Goal: Transaction & Acquisition: Purchase product/service

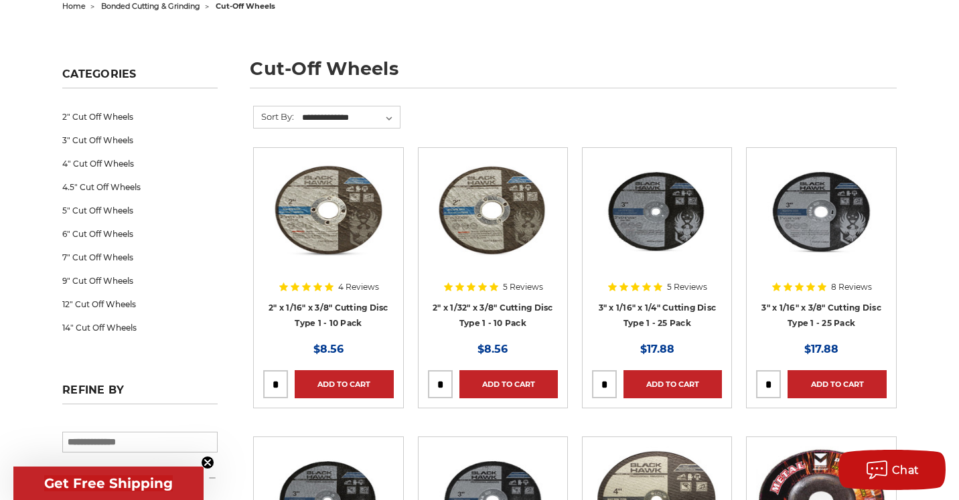
scroll to position [153, 0]
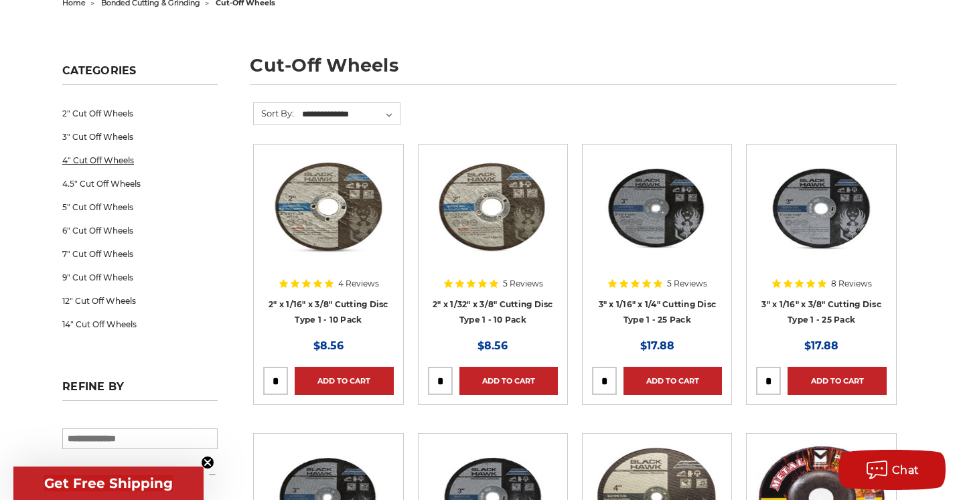
click at [114, 159] on link "4" Cut Off Wheels" at bounding box center [139, 160] width 155 height 23
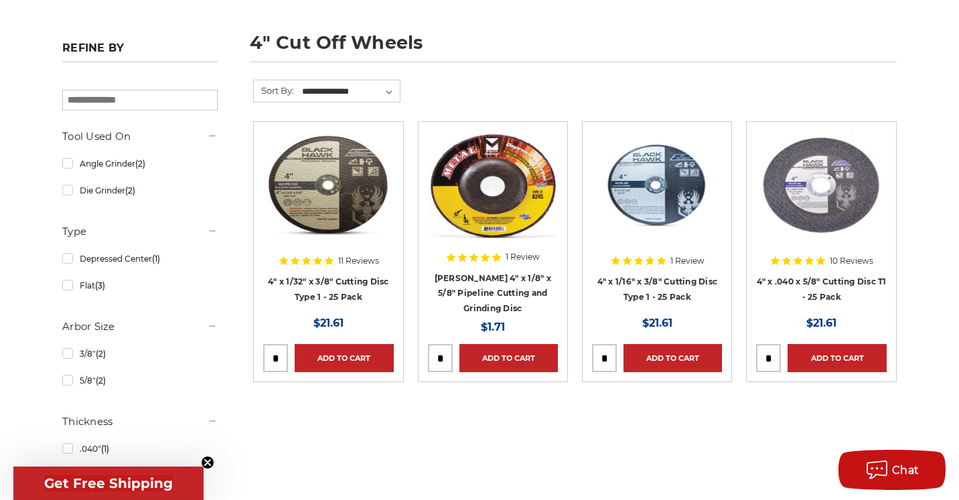
scroll to position [178, 0]
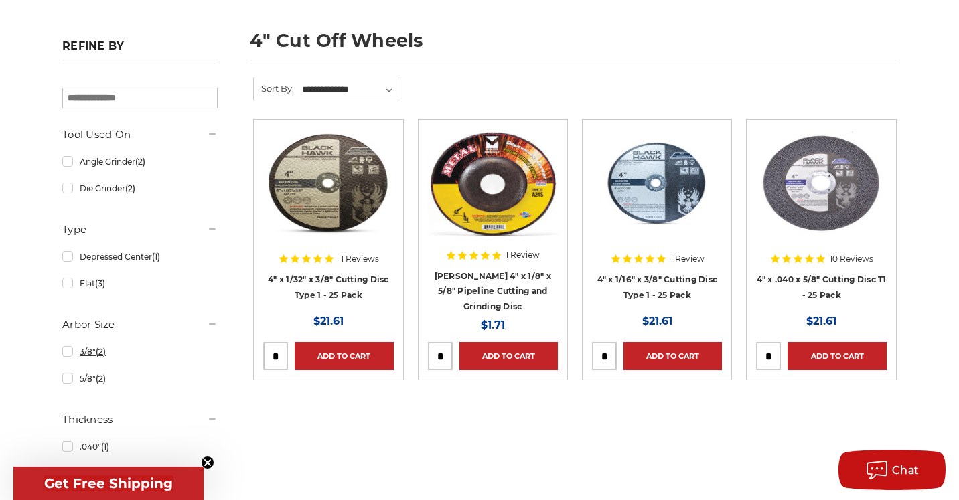
click at [70, 350] on link "3/8" (2)" at bounding box center [139, 351] width 155 height 23
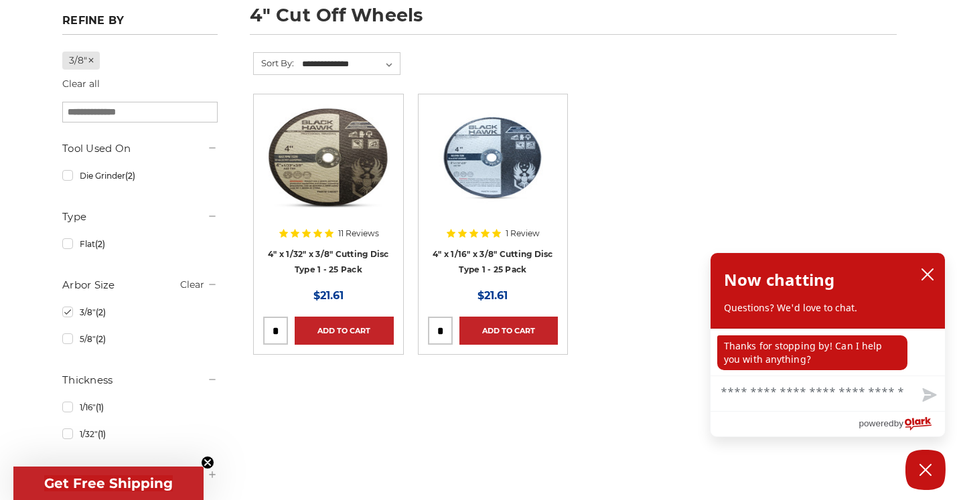
scroll to position [209, 0]
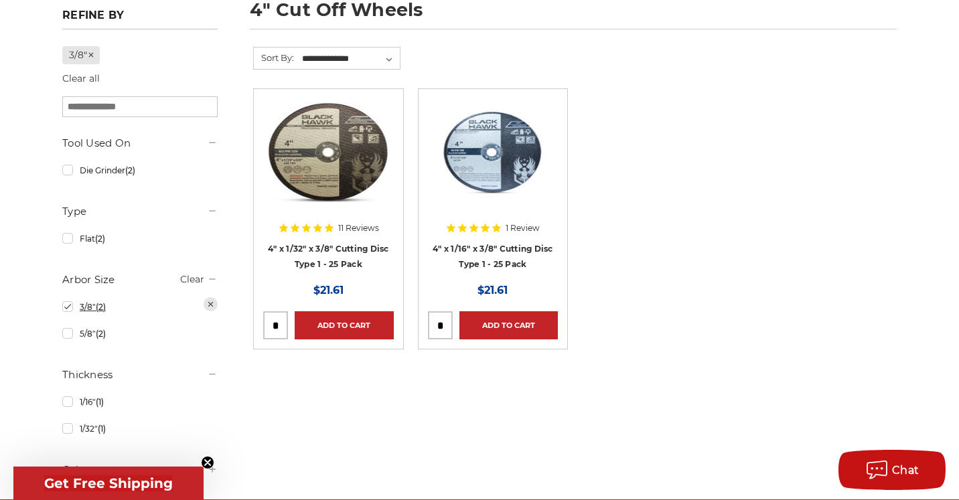
click at [68, 307] on link "3/8" (2)" at bounding box center [139, 306] width 155 height 23
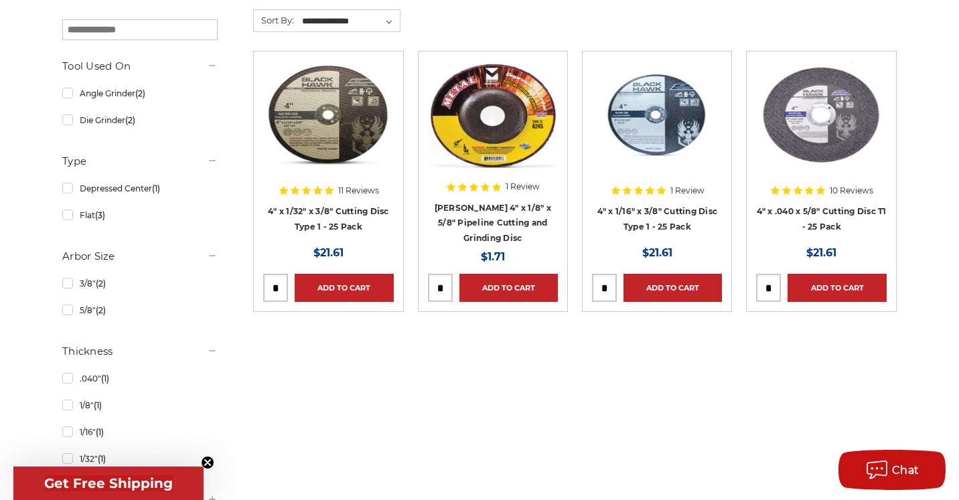
scroll to position [247, 0]
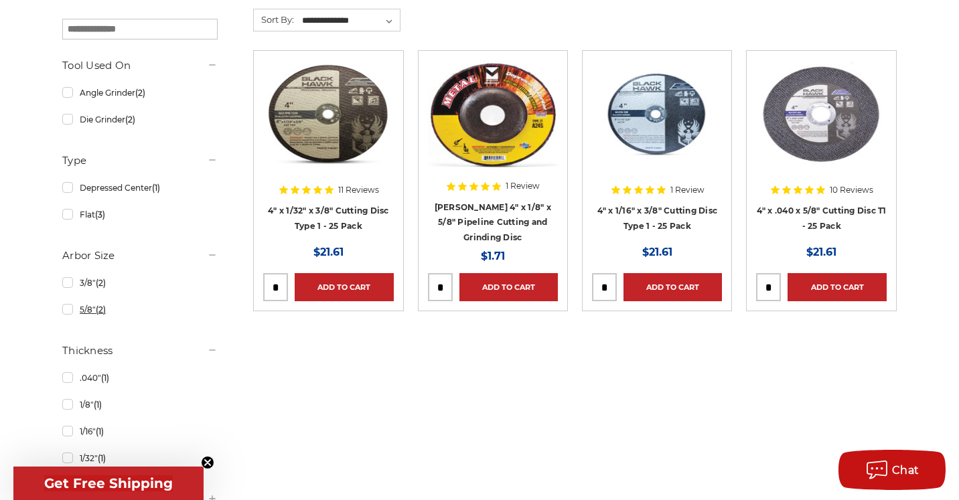
click at [66, 313] on link "5/8" (2)" at bounding box center [139, 309] width 155 height 23
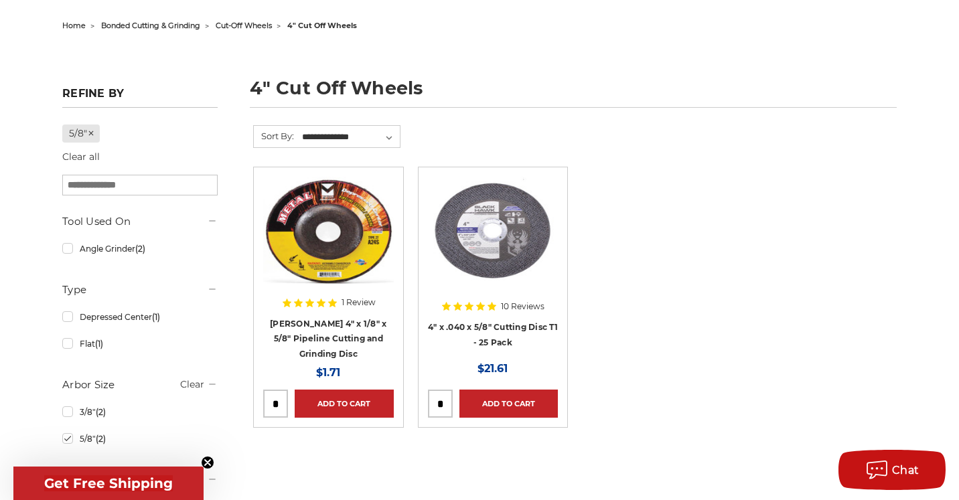
scroll to position [132, 0]
